Goal: Information Seeking & Learning: Learn about a topic

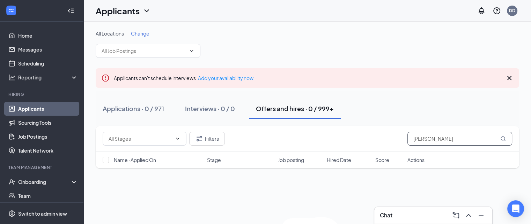
drag, startPoint x: 453, startPoint y: 141, endPoint x: 398, endPoint y: 137, distance: 54.5
click at [398, 137] on div "Filters [PERSON_NAME]" at bounding box center [307, 139] width 409 height 14
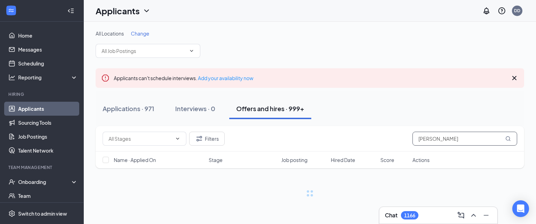
type input "[PERSON_NAME]"
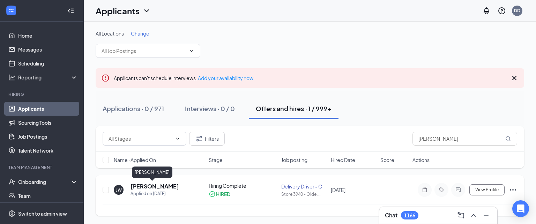
click at [154, 186] on h5 "[PERSON_NAME]" at bounding box center [154, 187] width 48 height 8
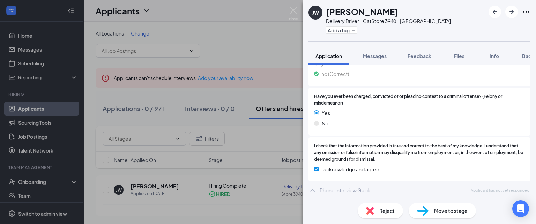
scroll to position [432, 0]
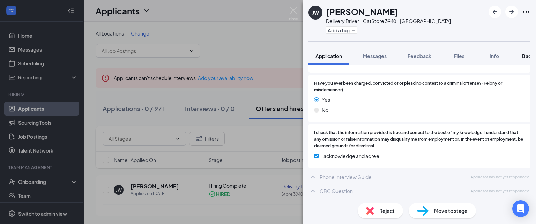
click at [525, 59] on span "Background" at bounding box center [536, 56] width 29 height 6
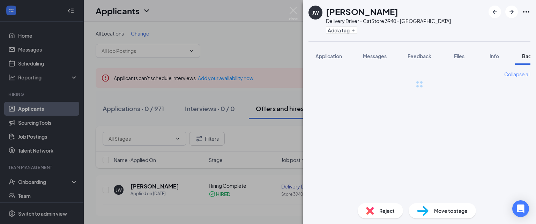
scroll to position [0, 28]
